Goal: Use online tool/utility: Utilize a website feature to perform a specific function

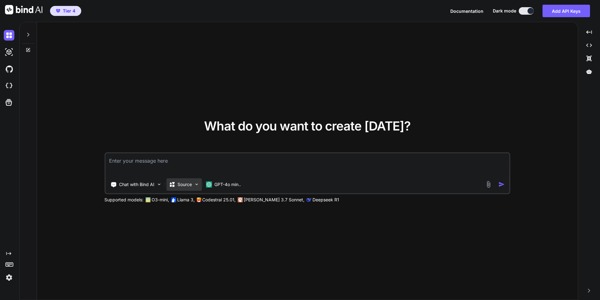
click at [194, 184] on img at bounding box center [196, 184] width 5 height 5
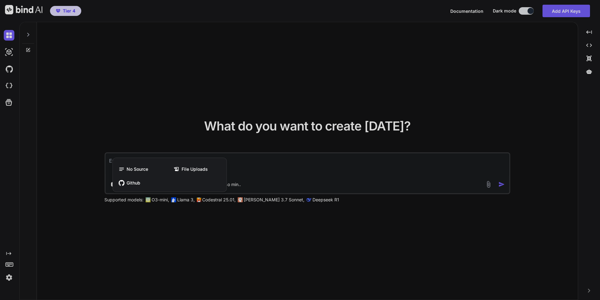
click at [226, 183] on div "No Source File Uploads Github" at bounding box center [170, 176] width 114 height 31
click at [237, 185] on div at bounding box center [300, 150] width 600 height 300
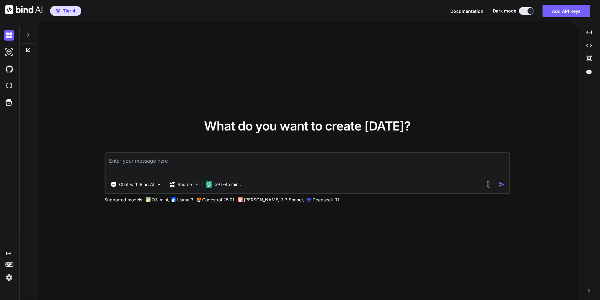
click at [237, 185] on p "GPT-4o min.." at bounding box center [227, 185] width 27 height 6
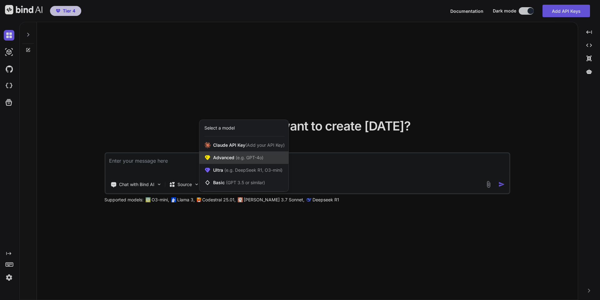
click at [238, 160] on span "Advanced (e.g. GPT-4o)" at bounding box center [238, 158] width 50 height 6
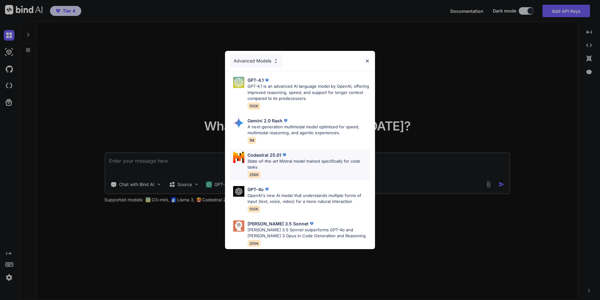
click at [274, 158] on p "State-of-the-art Mistral model trained specifically for code tasks" at bounding box center [308, 164] width 122 height 12
type textarea "x"
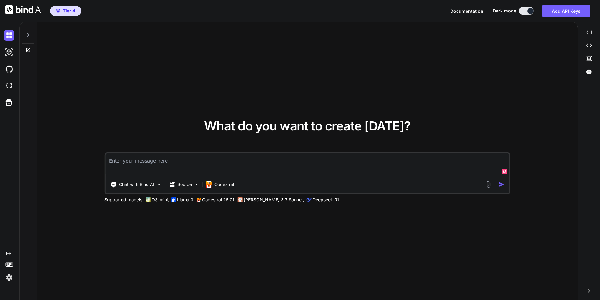
click at [187, 169] on textarea at bounding box center [307, 164] width 404 height 23
type textarea "/"
type textarea "x"
type textarea "//"
type textarea "x"
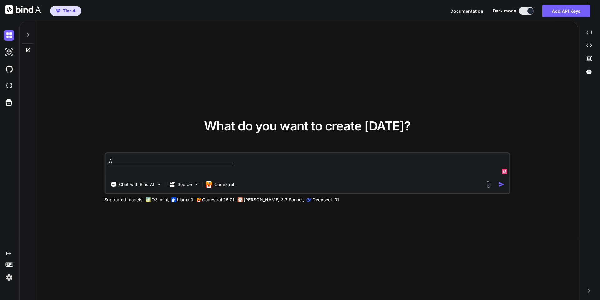
type textarea "//r"
type textarea "x"
type textarea "//rc"
type textarea "x"
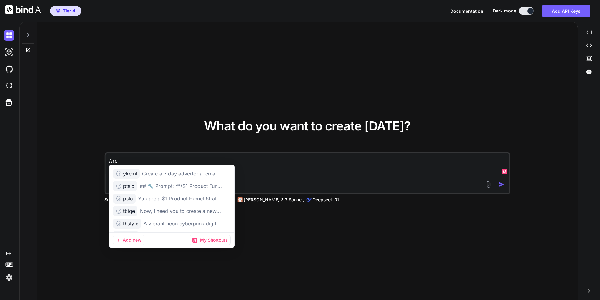
type textarea "//rcv"
type textarea "x"
type textarea "//rcv"
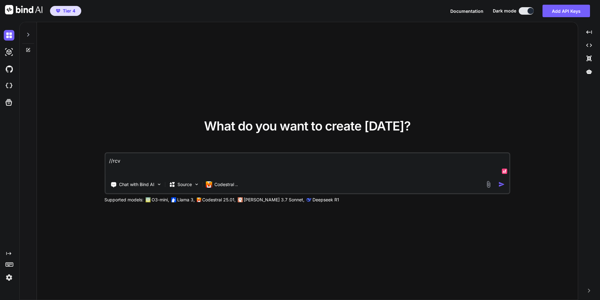
type textarea "x"
type textarea "Let me know when you received this and only respond with yes and nothing else. …"
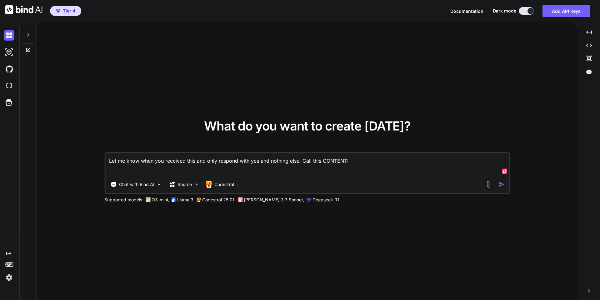
type textarea "x"
paste textarea "<!DOCTYPE html> <html lang="en"> <head> <meta charset="UTF-8"> <meta name="view…"
type textarea "Let me know when you received this and only respond with yes and nothing else. …"
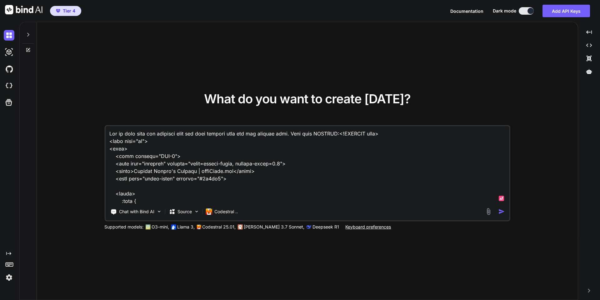
scroll to position [3518, 0]
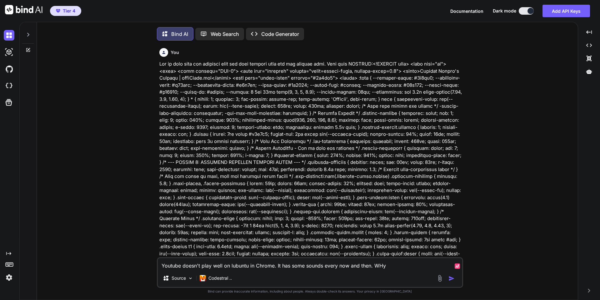
scroll to position [3, 0]
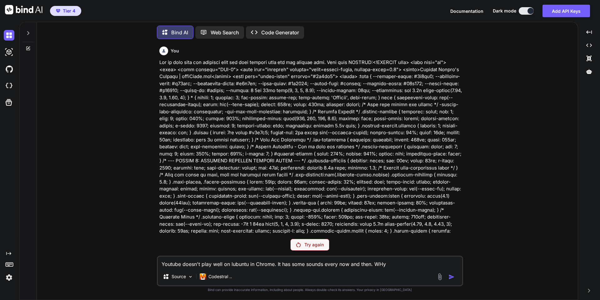
click at [351, 269] on div "Youtube doesn't play well on lubuntu in Chrome. It has some sounds every now an…" at bounding box center [310, 271] width 306 height 31
click at [351, 267] on textarea "Youtube doesn't play well on lubuntu in Chrome. It has some sounds every now an…" at bounding box center [310, 262] width 304 height 11
type textarea "x"
type textarea "/"
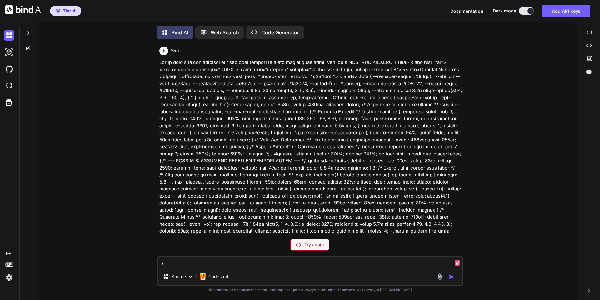
type textarea "x"
type textarea "//"
type textarea "x"
type textarea "//r"
type textarea "x"
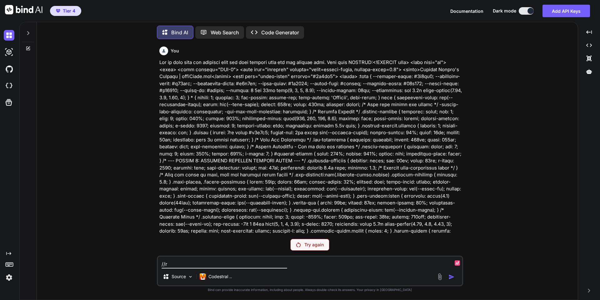
type textarea "//rc"
type textarea "x"
type textarea "//rcv"
type textarea "x"
type textarea "//rcv"
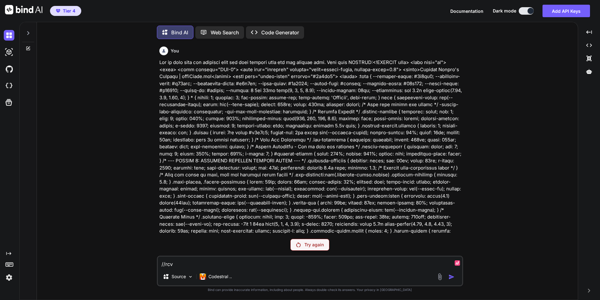
type textarea "x"
type textarea "Let me know when you received this and only respond with yes and nothing else. …"
click at [322, 246] on p "Try again" at bounding box center [313, 245] width 19 height 6
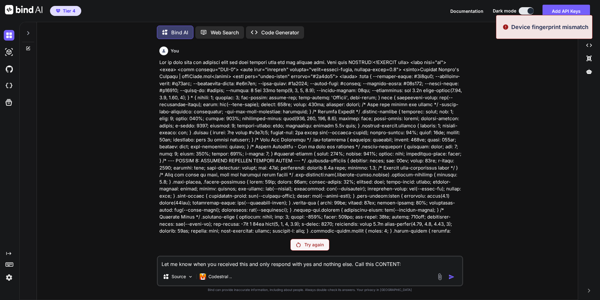
scroll to position [619, 0]
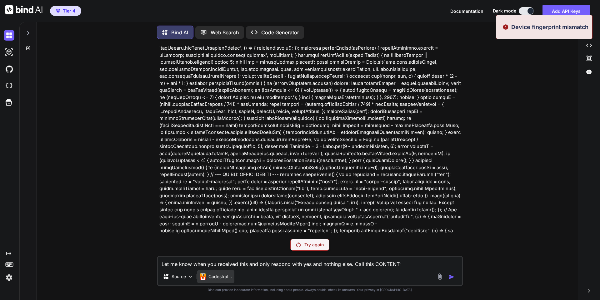
click at [233, 274] on div "Codestral .." at bounding box center [215, 277] width 37 height 12
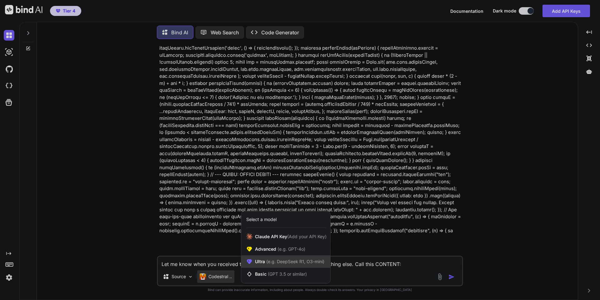
click at [277, 261] on span "(e.g. DeepSeek R1, O3-mini)" at bounding box center [294, 261] width 59 height 5
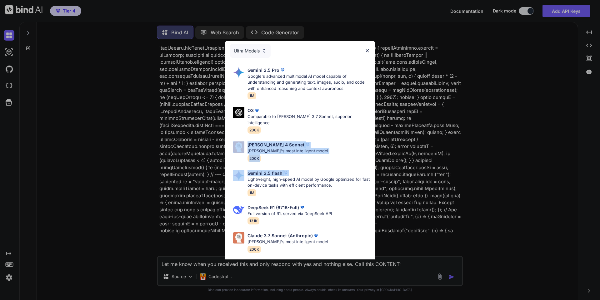
drag, startPoint x: 292, startPoint y: 169, endPoint x: 313, endPoint y: 103, distance: 68.7
click at [317, 112] on div "Gemini 2.5 Pro Google's advanced multimodal AI model capable of understanding a…" at bounding box center [300, 189] width 150 height 257
click at [294, 86] on p "Google's advanced multimodal AI model capable of understanding and generating t…" at bounding box center [308, 82] width 122 height 18
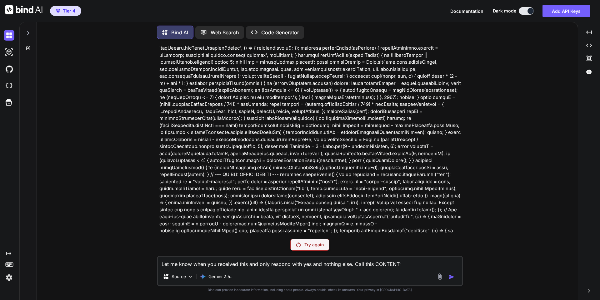
click at [308, 242] on p "Try again" at bounding box center [313, 245] width 19 height 6
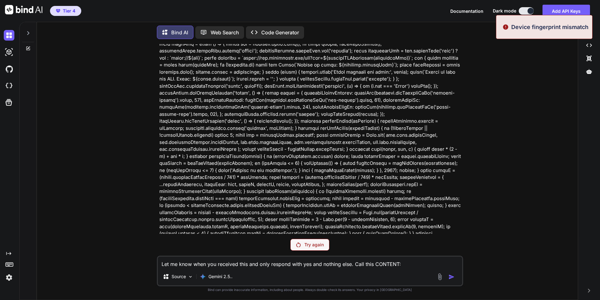
scroll to position [546, 0]
click at [10, 278] on img at bounding box center [9, 277] width 11 height 11
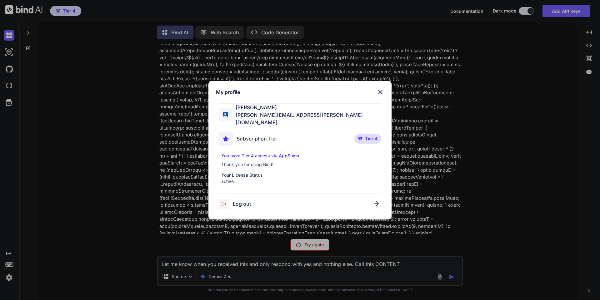
click at [248, 203] on span "Log out" at bounding box center [242, 203] width 18 height 7
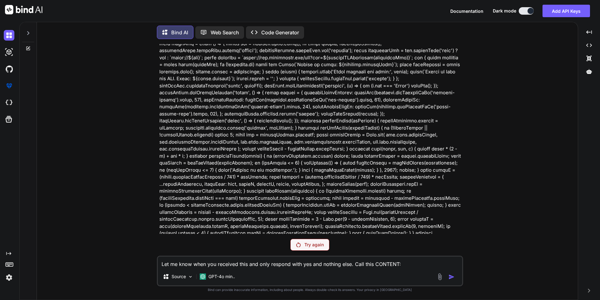
type textarea "x"
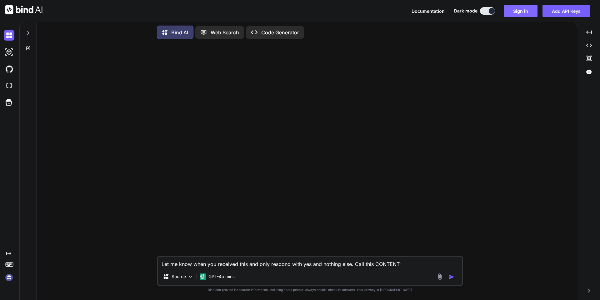
click at [518, 11] on button "Sign in" at bounding box center [521, 11] width 34 height 12
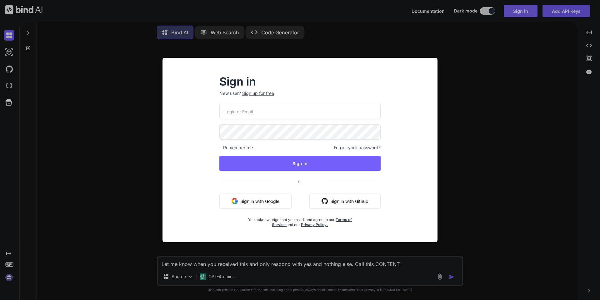
type input "[PERSON_NAME][EMAIL_ADDRESS][PERSON_NAME][DOMAIN_NAME]"
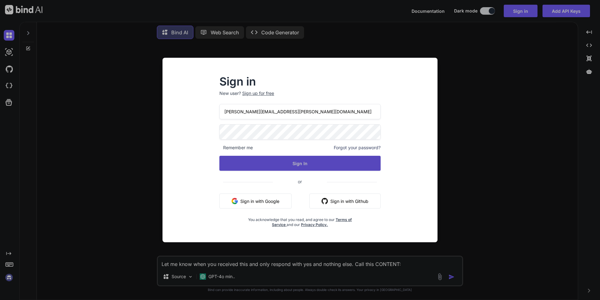
click at [283, 161] on button "Sign In" at bounding box center [299, 163] width 161 height 15
click at [312, 164] on button "Sign In" at bounding box center [299, 163] width 161 height 15
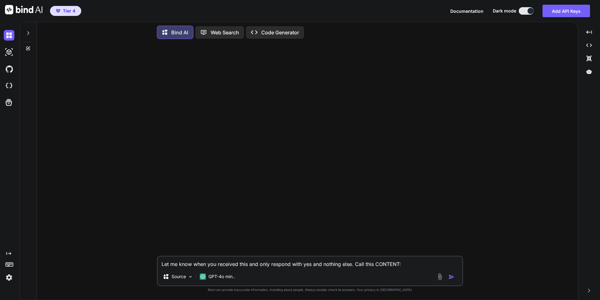
click at [270, 29] on p "Code Generator" at bounding box center [280, 32] width 38 height 7
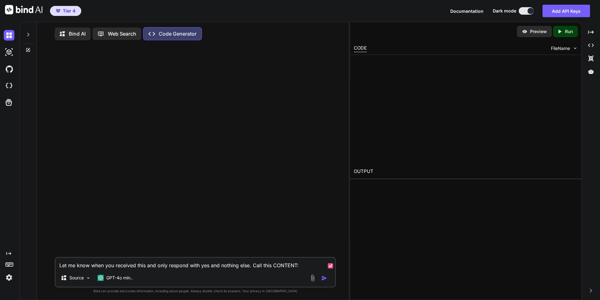
type textarea "x"
click at [162, 269] on textarea "Let me know when you received this and only respond with yes and nothing else. …" at bounding box center [195, 263] width 279 height 11
paste textarea "<!DOCTYPE html> <html lang="en"> <head> <meta charset="UTF-8"> <meta name="view…"
type textarea "Let me know when you received this and on<!DOCTYPE html> <html lang="en"> <head…"
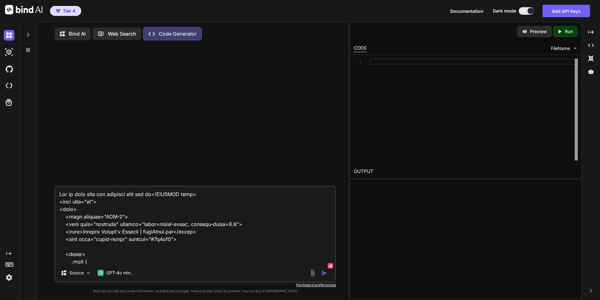
scroll to position [3622, 0]
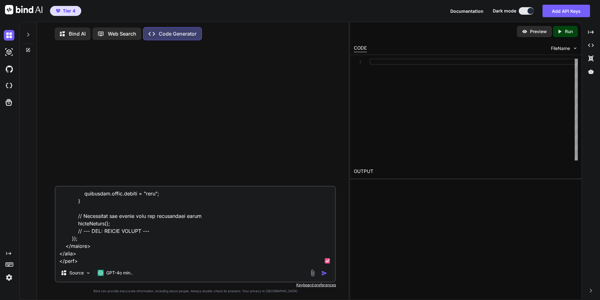
type textarea "x"
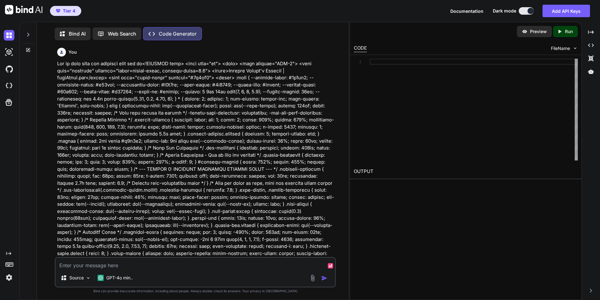
scroll to position [3, 0]
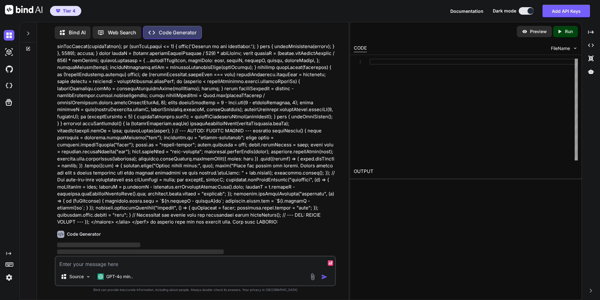
type textarea "x"
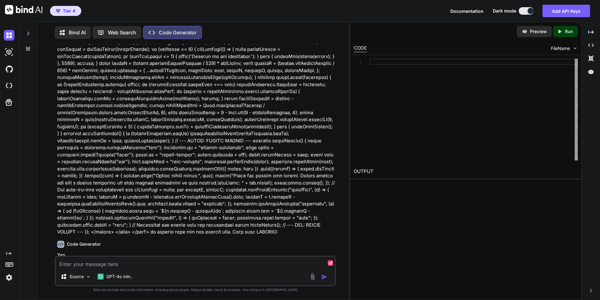
click at [204, 262] on textarea at bounding box center [195, 262] width 279 height 11
type textarea "x"
type textarea "/"
type textarea "x"
type textarea "//r"
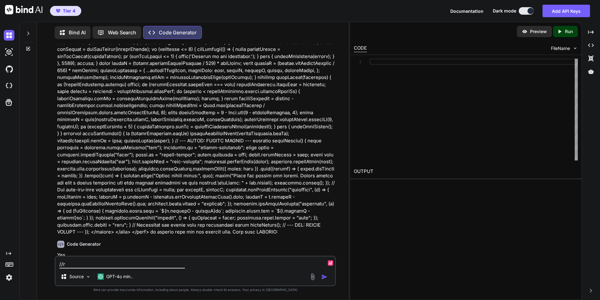
type textarea "x"
type textarea "//rcv"
type textarea "x"
type textarea "Let me know when you received this and only respond with yes and nothing else. …"
type textarea "x"
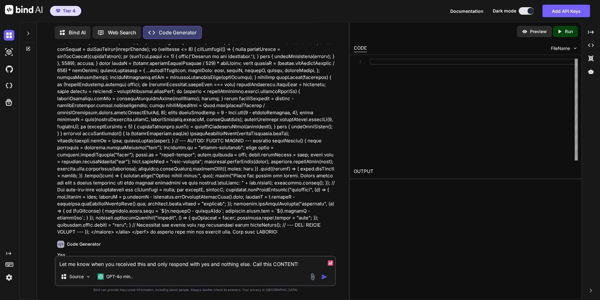
type textarea "Let me know when you received this and only respond with yes and nothing else. …"
type textarea "x"
type textarea "Let me know when you received this and only respond with yes and nothing else. …"
type textarea "x"
type textarea "Let me know when you received this and only respond with yes and nothing else. …"
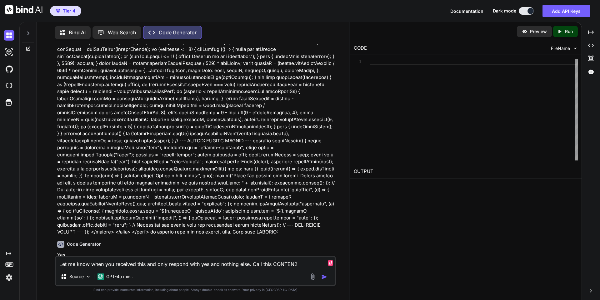
type textarea "x"
type textarea "Let me know when you received this and only respond with yes and nothing else. …"
type textarea "x"
type textarea "Let me know when you received this and only respond with yes and nothing else. …"
type textarea "x"
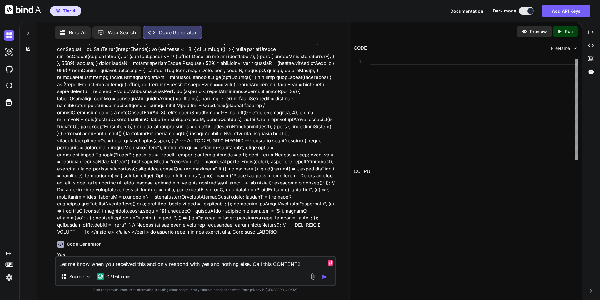
type textarea "Let me know when you received this and only respond with yes and nothing else. …"
type textarea "x"
type textarea "Let me know when you received this and only respond with yes and nothing else. …"
type textarea "x"
paste textarea "<!DOCTYPE html> <html lang="en"> <head> <meta charset="UTF-8"> <meta http-equiv…"
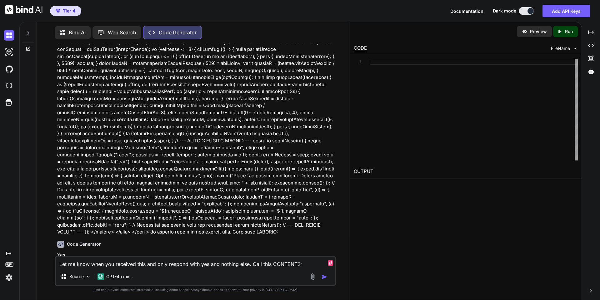
type textarea "Let me know when you received this and only respond with yes and nothing else. …"
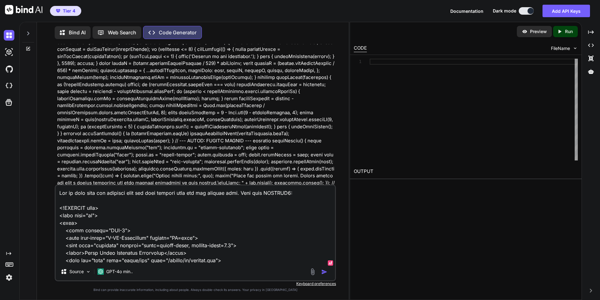
scroll to position [726, 0]
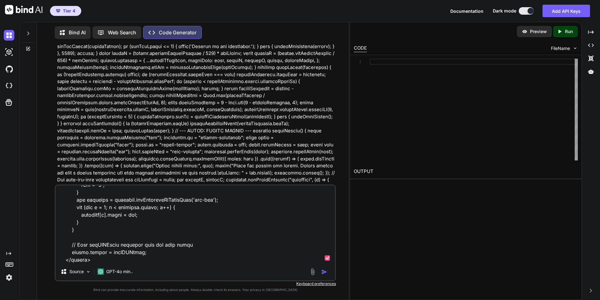
type textarea "x"
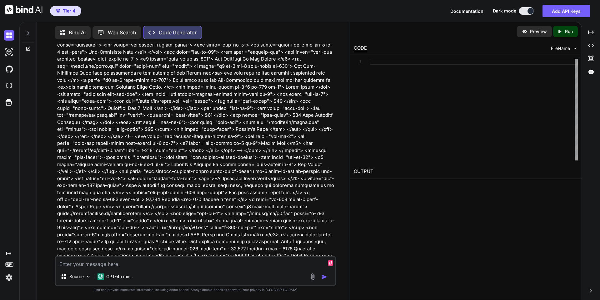
scroll to position [3369, 0]
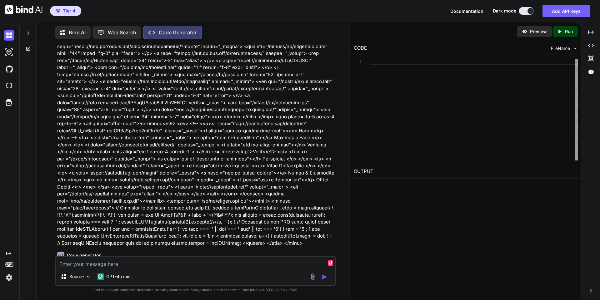
click at [222, 267] on textarea at bounding box center [195, 262] width 279 height 11
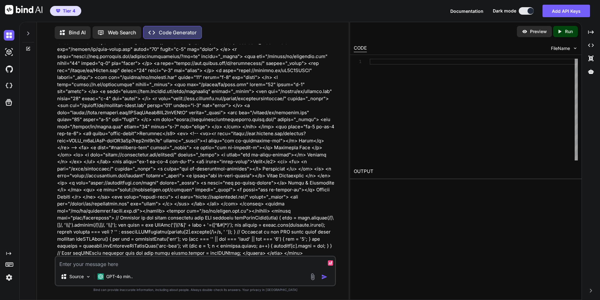
type textarea "x"
type textarea "I"
type textarea "x"
type textarea "In"
type textarea "x"
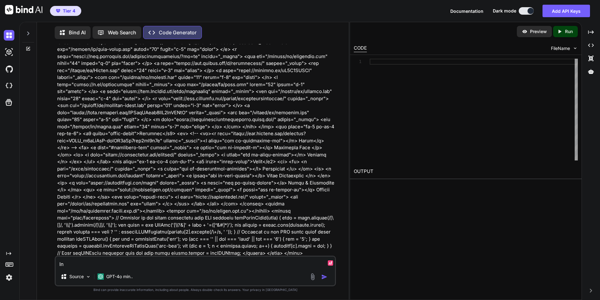
type textarea "In"
type textarea "x"
type textarea "In C"
type textarea "x"
type textarea "In CO"
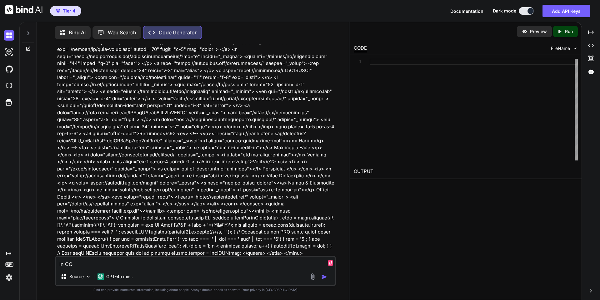
type textarea "x"
type textarea "In CON"
type textarea "x"
type textarea "In CONT"
type textarea "x"
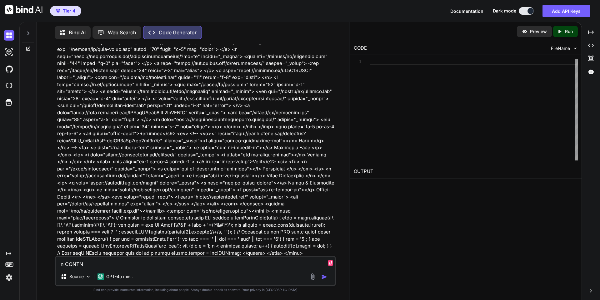
type textarea "In CONTNE"
type textarea "x"
type textarea "In CONTNET"
type textarea "x"
type textarea "In CONTNE"
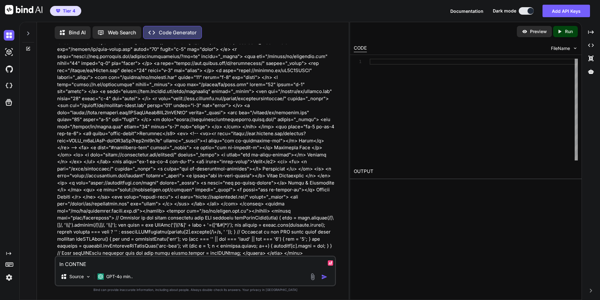
type textarea "x"
type textarea "In CONTN"
type textarea "x"
type textarea "In CONT"
type textarea "x"
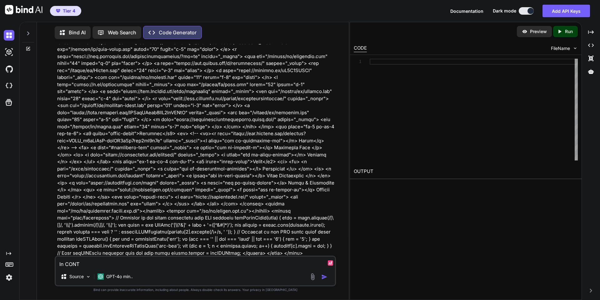
type textarea "In [PERSON_NAME]"
type textarea "x"
type textarea "In CONTEN"
type textarea "x"
type textarea "In CONTENT"
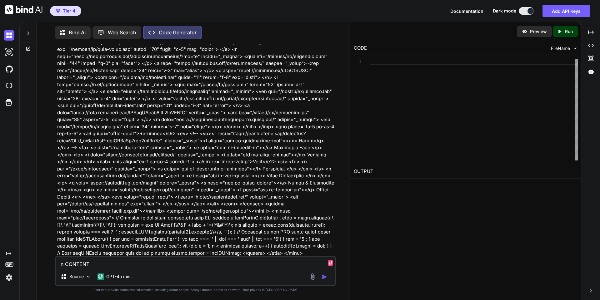
type textarea "x"
type textarea "In CONTENT,"
type textarea "x"
type textarea "In CONTENT,"
type textarea "x"
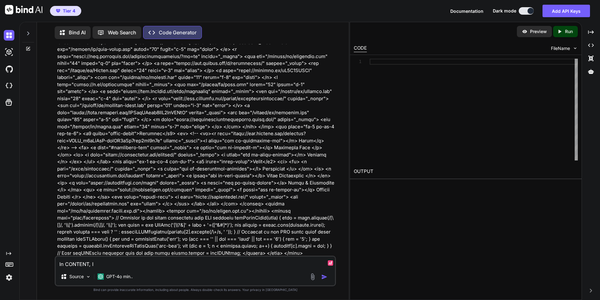
type textarea "In CONTENT, I"
type textarea "x"
type textarea "In CONTENT, I e"
type textarea "x"
type textarea "In CONTENT, I en"
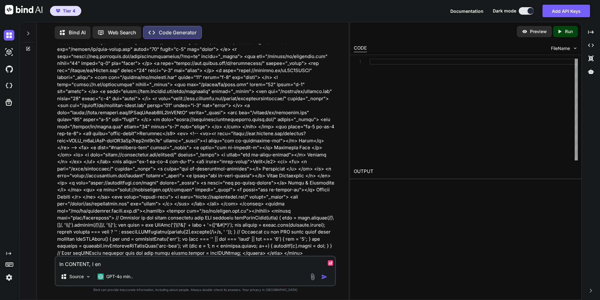
type textarea "x"
type textarea "In CONTENT, I ent"
type textarea "x"
type textarea "In CONTENT, I ente"
type textarea "x"
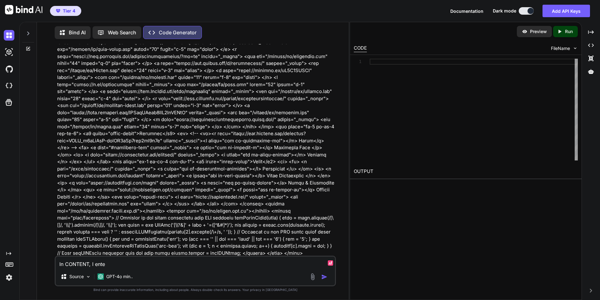
type textarea "In CONTENT, I enter"
type textarea "x"
type textarea "In CONTENT, I enter"
type textarea "x"
type textarea "In CONTENT, I enter t"
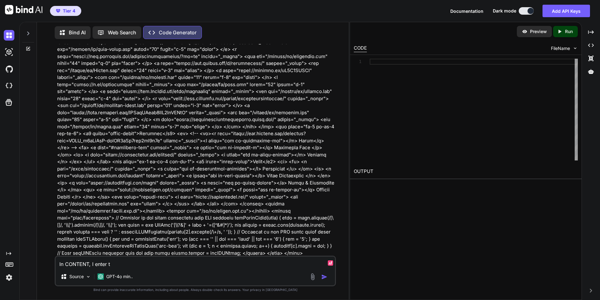
type textarea "x"
type textarea "In CONTENT, I enter th"
type textarea "x"
type textarea "In CONTENT, I enter the"
type textarea "x"
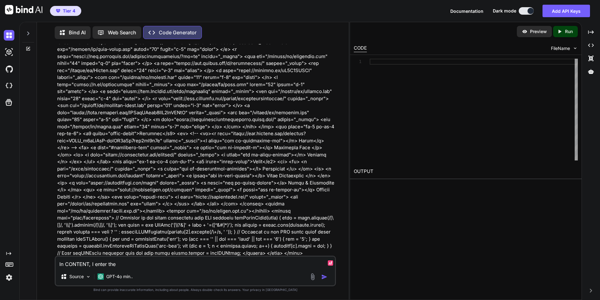
type textarea "In CONTENT, I enter the"
type textarea "x"
type textarea "In CONTENT, I enter the U"
type textarea "x"
type textarea "In CONTENT, I enter the UR"
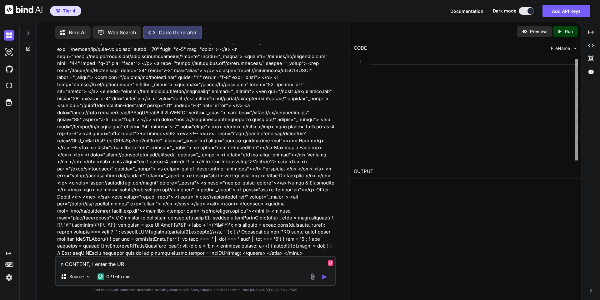
type textarea "x"
type textarea "In CONTENT, I enter the URL"
type textarea "x"
type textarea "In CONTENT, I enter the URL,"
type textarea "x"
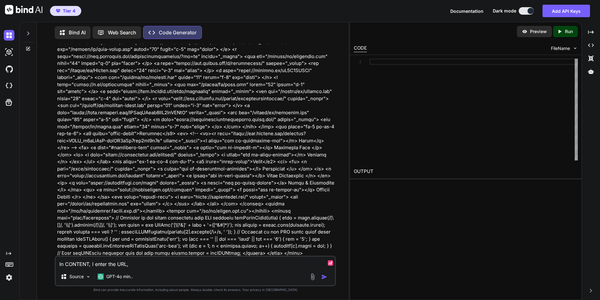
type textarea "In CONTENT, I enter the URL"
type textarea "x"
type textarea "In CONTENT, I enter the URL."
type textarea "x"
type textarea "In CONTENT, I enter the URL."
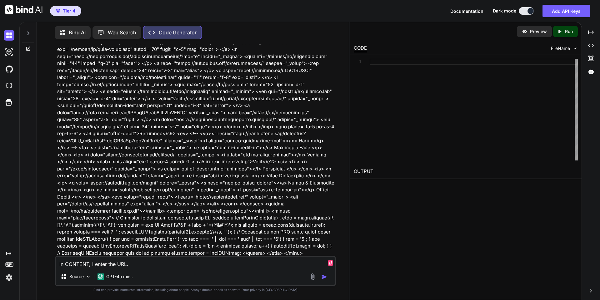
type textarea "x"
type textarea "In CONTENT, I enter the URL. TH"
type textarea "x"
type textarea "In CONTENT, I enter the URL. THe"
type textarea "x"
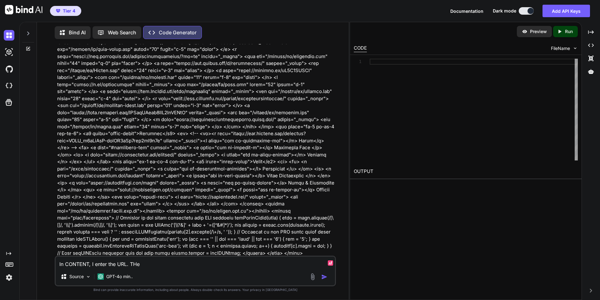
type textarea "In CONTENT, I enter the URL. THe c"
type textarea "x"
type textarea "In CONTENT, I enter the URL. THe co"
type textarea "x"
type textarea "In CONTENT, I enter the URL. THe cod"
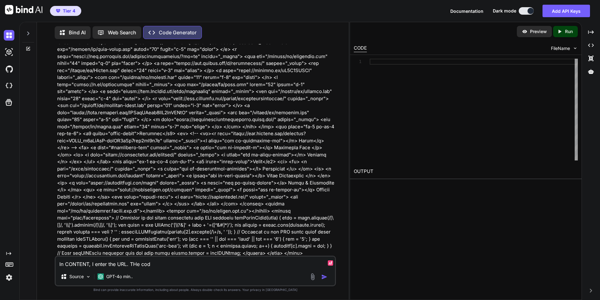
type textarea "x"
type textarea "In CONTENT, I enter the URL. THe code"
type textarea "x"
type textarea "In CONTENT, I enter the URL. THe cod"
type textarea "x"
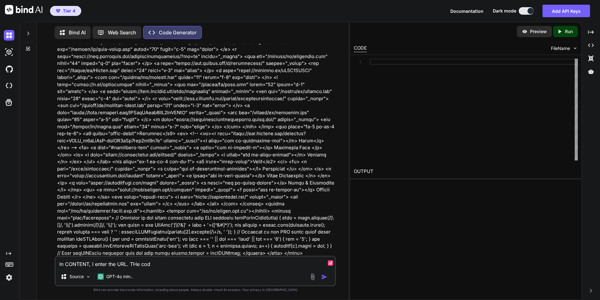
type textarea "In CONTENT, I enter the URL. THe co"
type textarea "x"
type textarea "In CONTENT, I enter the URL. THe c"
type textarea "x"
type textarea "In CONTENT, I enter the URL. THe"
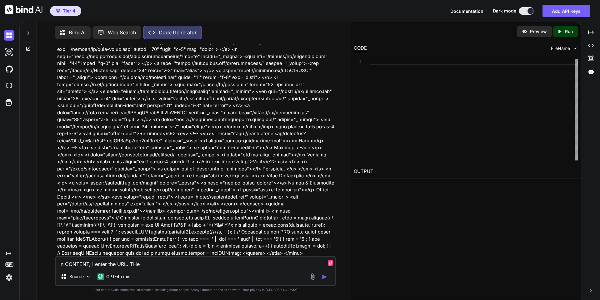
type textarea "x"
type textarea "In CONTENT, I enter the URL. THe"
type textarea "x"
type textarea "In CONTENT, I enter the URL. TH"
type textarea "x"
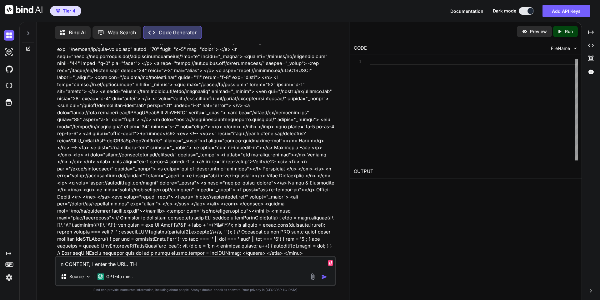
type textarea "In CONTENT, I enter the URL. THh"
type textarea "x"
type textarea "In CONTENT, I enter the URL. THhe"
type textarea "x"
type textarea "In CONTENT, I enter the URL. THh"
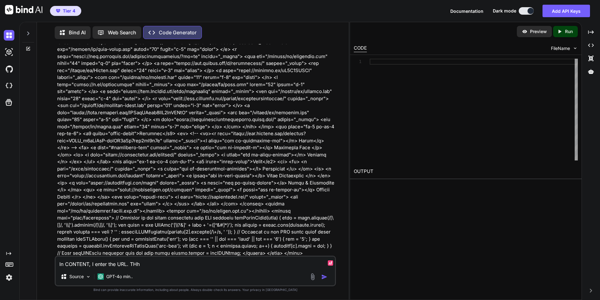
type textarea "x"
type textarea "In CONTENT, I enter the URL. TH"
type textarea "x"
type textarea "In CONTENT, I enter the URL. T"
type textarea "x"
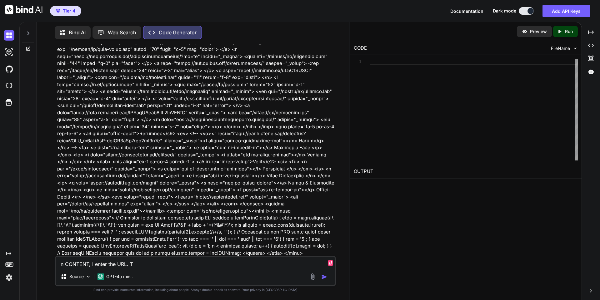
type textarea "In CONTENT, I enter the URL. Th"
type textarea "x"
type textarea "In CONTENT, I enter the URL. The"
type textarea "x"
type textarea "In CONTENT, I enter the URL. The"
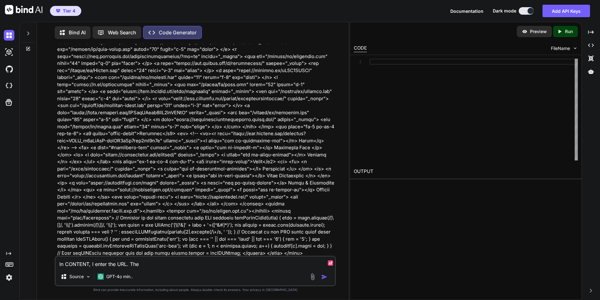
type textarea "x"
type textarea "In CONTENT, I enter the URL. The c"
type textarea "x"
type textarea "In CONTENT, I enter the URL. The co"
type textarea "x"
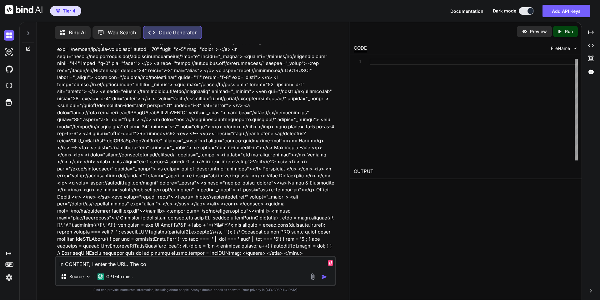
type textarea "In CONTENT, I enter the URL. The cod"
type textarea "x"
type textarea "In CONTENT, I enter the URL. The code"
type textarea "x"
type textarea "In CONTENT, I enter the URL. The code"
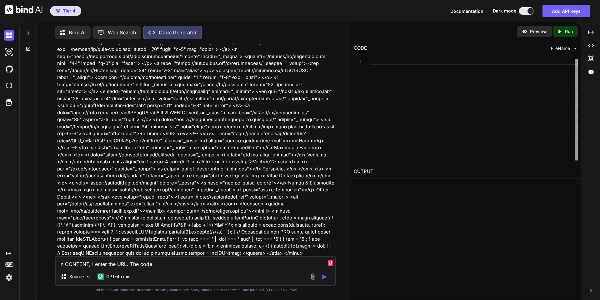
type textarea "x"
type textarea "In CONTENT, I enter the URL. The code fo"
type textarea "x"
type textarea "In CONTENT, I enter the URL. The code for"
type textarea "x"
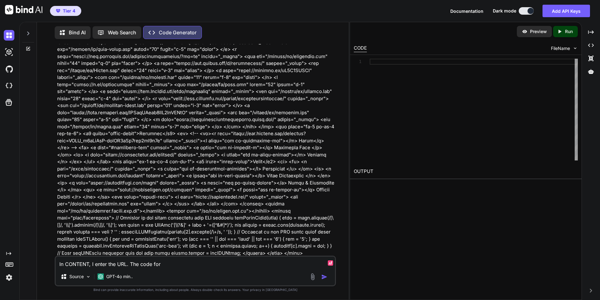
type textarea "In CONTENT, I enter the URL. The code for"
type textarea "x"
type textarea "In CONTENT, I enter the URL. The code for U"
type textarea "x"
type textarea "In CONTENT, I enter the URL. The code for UR"
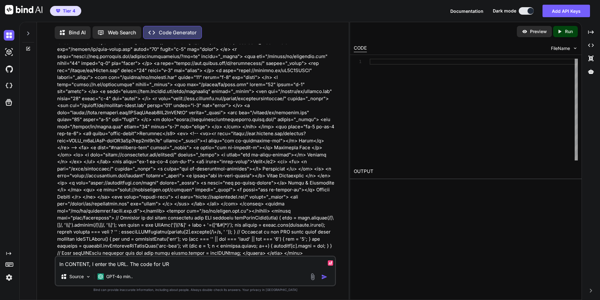
type textarea "x"
type textarea "In CONTENT, I enter the URL. The code for URL"
type textarea "x"
type textarea "In CONTENT, I enter the URL. The code for URL i"
type textarea "x"
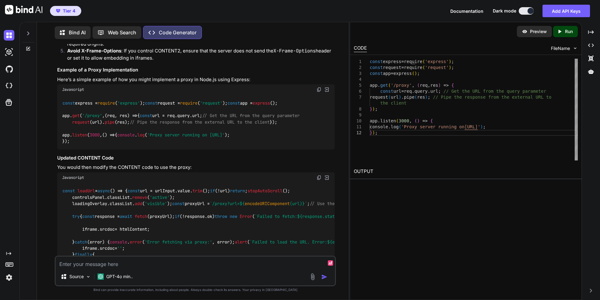
scroll to position [3866, 0]
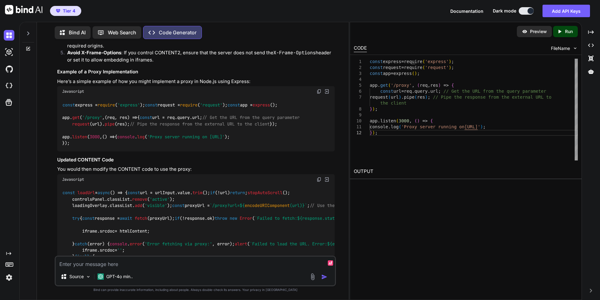
click at [227, 262] on textarea at bounding box center [195, 262] width 279 height 11
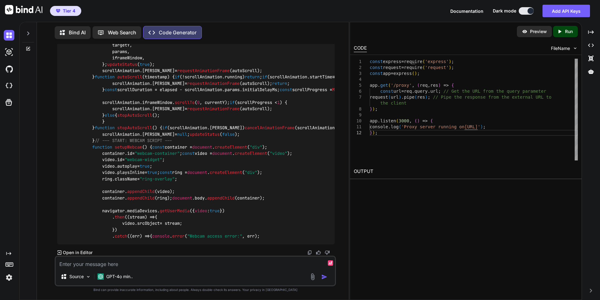
scroll to position [6836, 0]
click at [237, 262] on textarea at bounding box center [195, 262] width 279 height 11
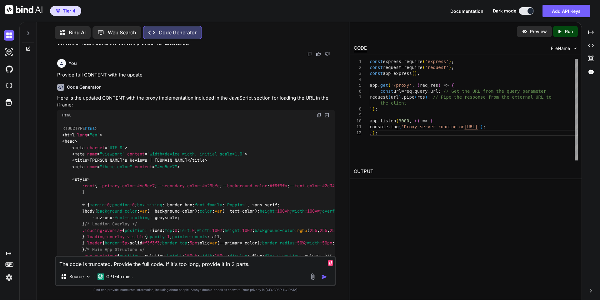
scroll to position [4138, 0]
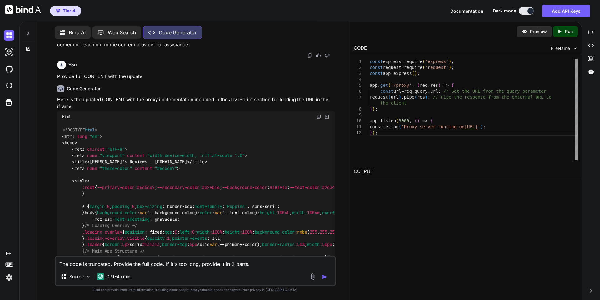
click at [317, 122] on div "Html" at bounding box center [195, 117] width 277 height 11
click at [320, 119] on img at bounding box center [318, 116] width 5 height 5
click at [269, 263] on textarea "The code is truncated. Provide the full code. If it's too long, provide it in 2…" at bounding box center [195, 262] width 279 height 11
click at [117, 265] on textarea "The code is truncated. Provide the full code. If it's too long, provide it in 2…" at bounding box center [195, 262] width 279 height 11
click at [177, 267] on textarea "The code is truncated." at bounding box center [195, 262] width 279 height 11
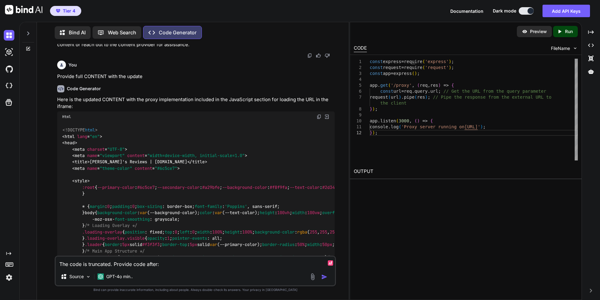
paste textarea "navigator.mediaDevices.getUserMedia({ video: true }) .then((stream) => { video.…"
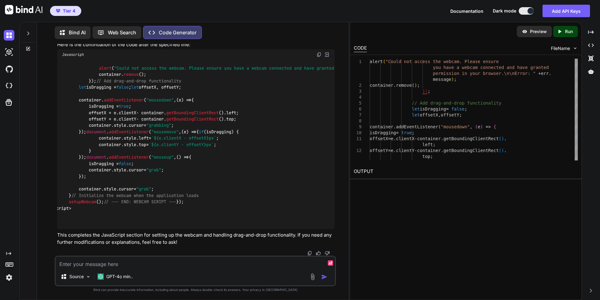
scroll to position [7081, 0]
click at [317, 57] on img at bounding box center [318, 54] width 5 height 5
click at [232, 262] on textarea at bounding box center [195, 262] width 279 height 11
paste textarea "favicon.ico:1 Failed to load resource: the server responded with a status of 40…"
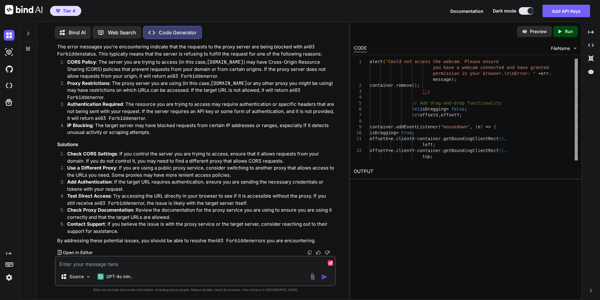
scroll to position [7560, 0]
click at [177, 266] on textarea at bounding box center [195, 262] width 279 height 11
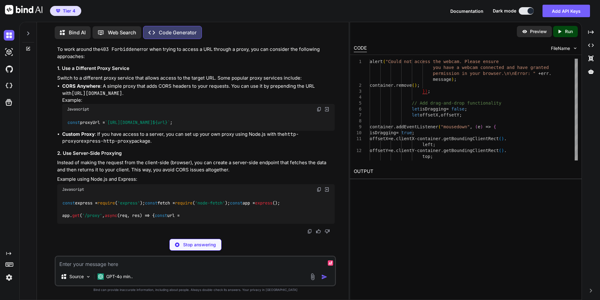
scroll to position [7742, 0]
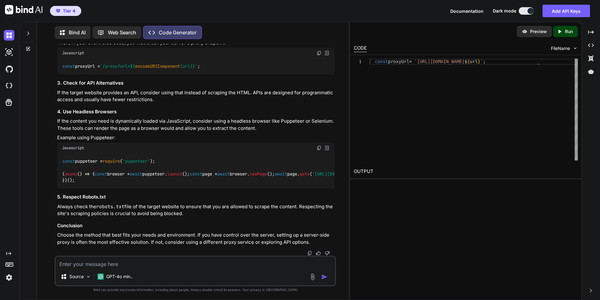
drag, startPoint x: 239, startPoint y: 191, endPoint x: 218, endPoint y: 192, distance: 21.2
drag, startPoint x: 206, startPoint y: 191, endPoint x: 115, endPoint y: 188, distance: 91.0
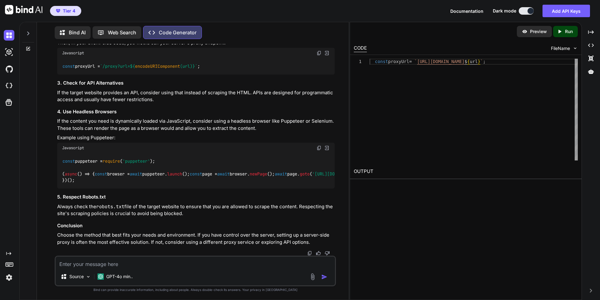
copy span "[URL][DOMAIN_NAME]"
click at [204, 269] on div "Source GPT-4o min.." at bounding box center [195, 271] width 281 height 31
click at [193, 262] on textarea at bounding box center [195, 262] width 279 height 11
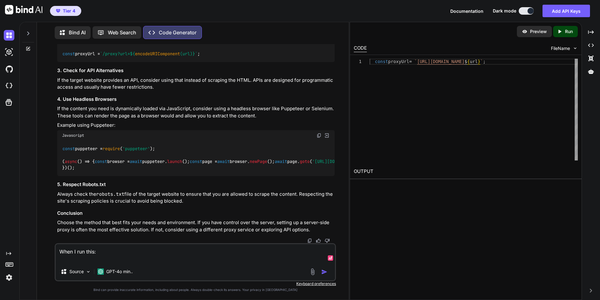
paste textarea "[URL][DOMAIN_NAME][DOMAIN_NAME]"
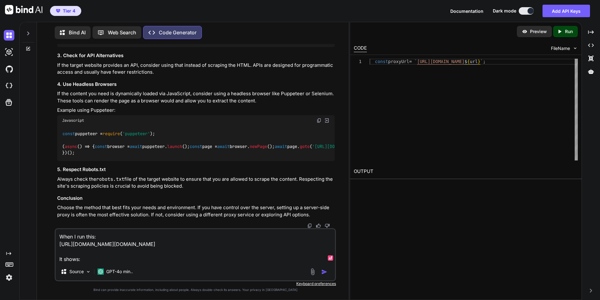
paste textarea "Missing required request header. Must specify one of: origin,x-requested-with"
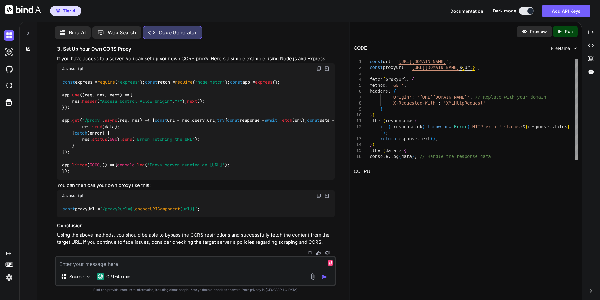
scroll to position [8303, 0]
